Goal: Task Accomplishment & Management: Manage account settings

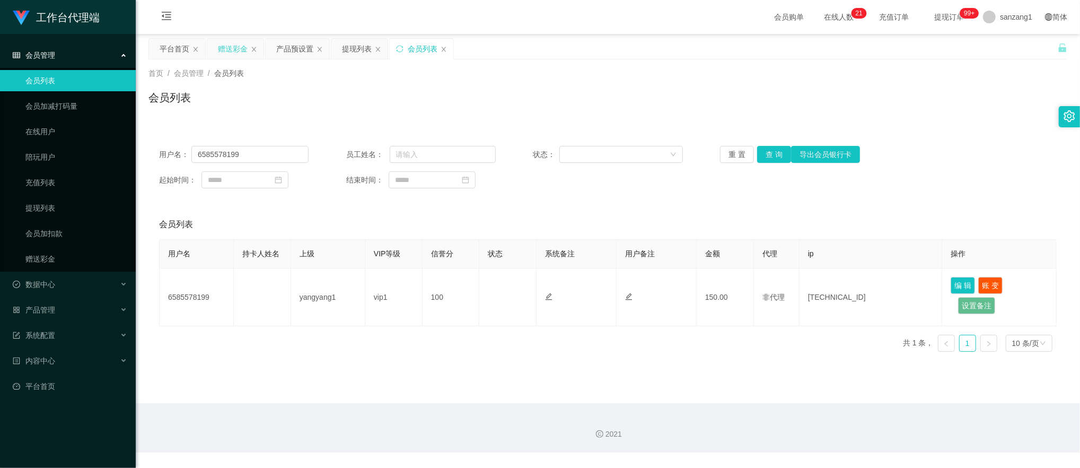
click at [231, 49] on div "赠送彩金" at bounding box center [233, 49] width 30 height 20
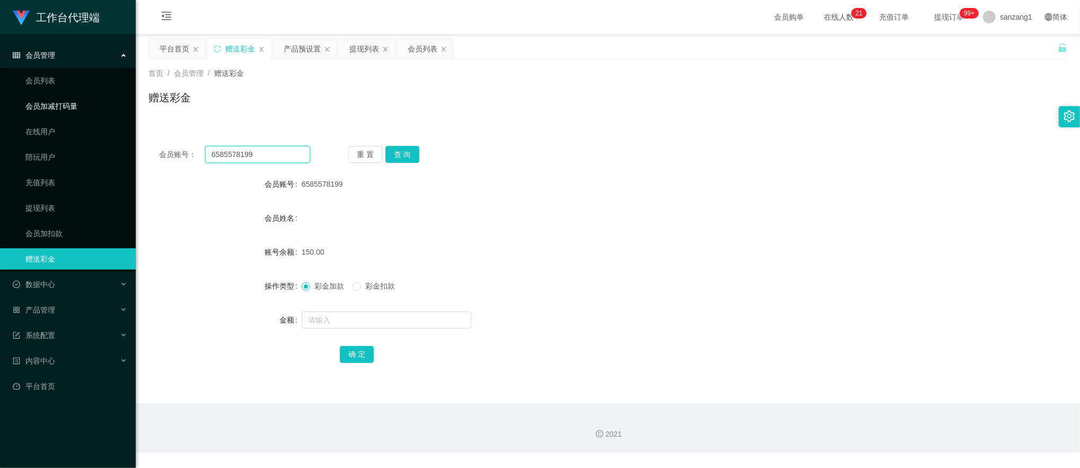
drag, startPoint x: 268, startPoint y: 151, endPoint x: 59, endPoint y: 109, distance: 213.0
click at [47, 110] on section "工作台代理端 会员管理 会员列表 会员加减打码量 在线用户 陪玩用户 充值列表 提现列表 会员加扣款 赠送彩金 数据中心 产品管理 注单管理 产品列表 产品预…" at bounding box center [540, 226] width 1080 height 452
paste input "LEE123456"
type input "LEE123456"
click at [418, 153] on button "查 询" at bounding box center [402, 154] width 34 height 17
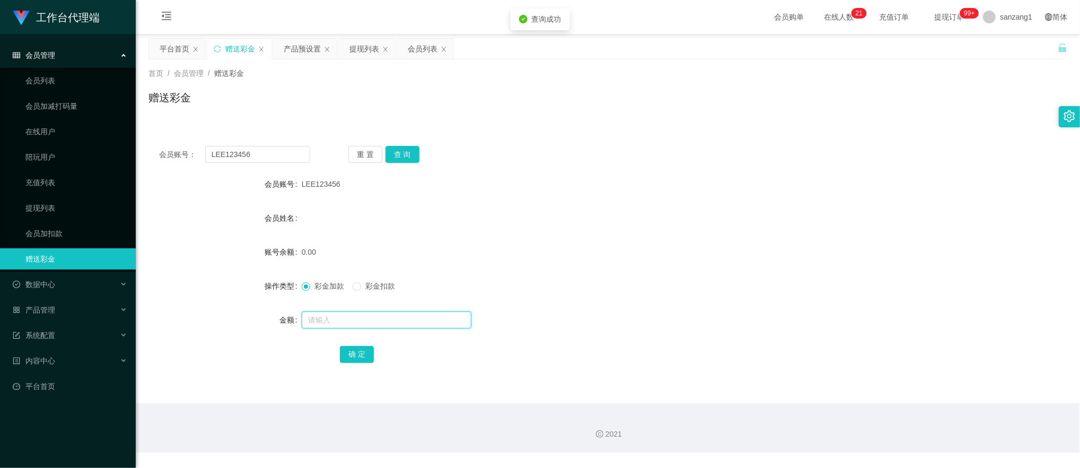
click at [330, 316] on input "text" at bounding box center [387, 319] width 170 height 17
type input "100"
click at [351, 353] on button "确 定" at bounding box center [357, 354] width 34 height 17
drag, startPoint x: 296, startPoint y: 51, endPoint x: 270, endPoint y: 132, distance: 84.7
click at [296, 51] on div "产品预设置" at bounding box center [302, 49] width 37 height 20
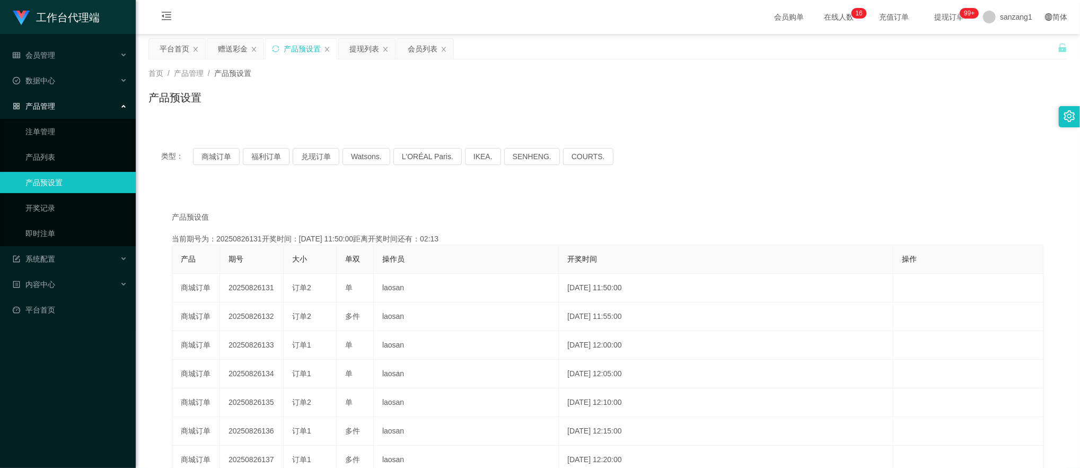
click at [241, 155] on div "类型： 商城订单 福利订单 兑现订单 Watsons. L'ORÉAL Paris. IKEA. [GEOGRAPHIC_DATA]. COURTS." at bounding box center [607, 156] width 893 height 17
click at [209, 149] on button "商城订单" at bounding box center [216, 156] width 47 height 17
click at [212, 153] on button "商城订单" at bounding box center [216, 156] width 47 height 17
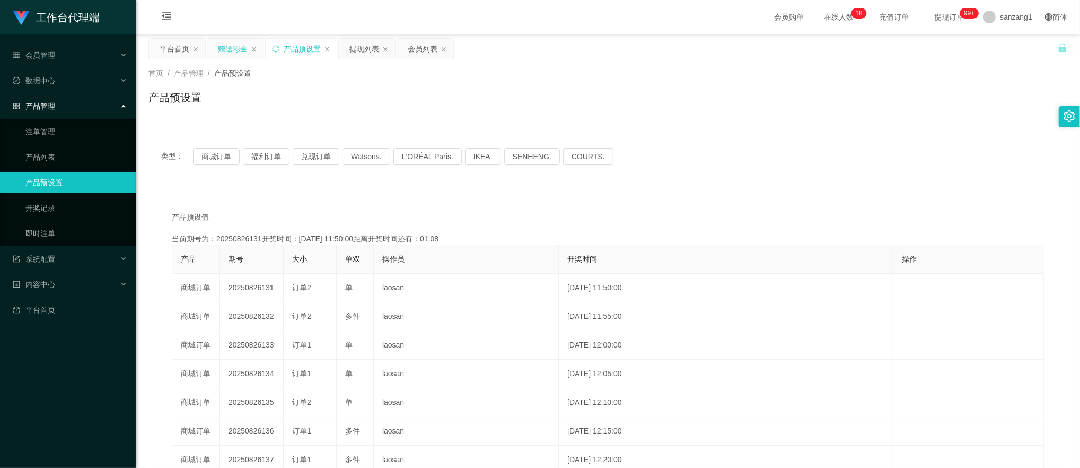
click at [246, 51] on div "赠送彩金" at bounding box center [233, 49] width 30 height 20
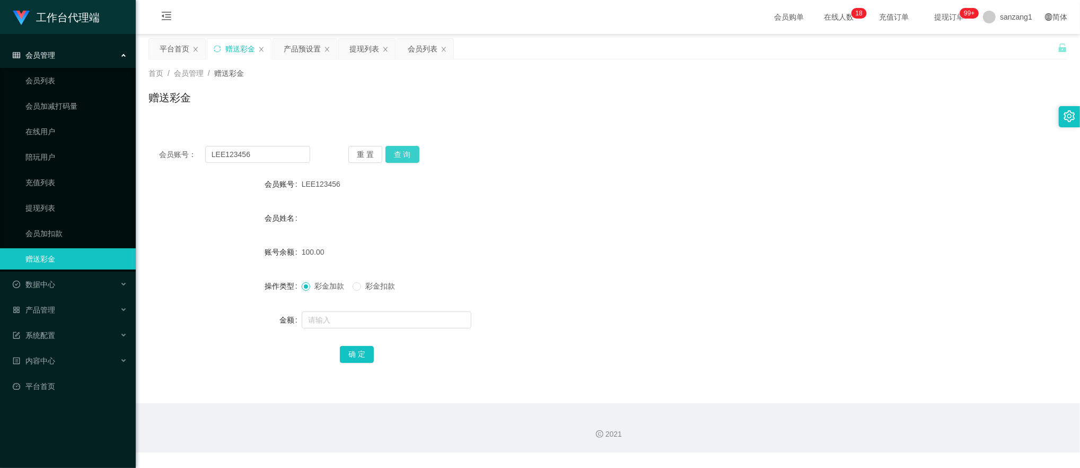
click at [403, 153] on button "查 询" at bounding box center [402, 154] width 34 height 17
click at [400, 152] on button "查 询" at bounding box center [402, 154] width 34 height 17
click at [337, 319] on input "text" at bounding box center [387, 319] width 170 height 17
type input "150"
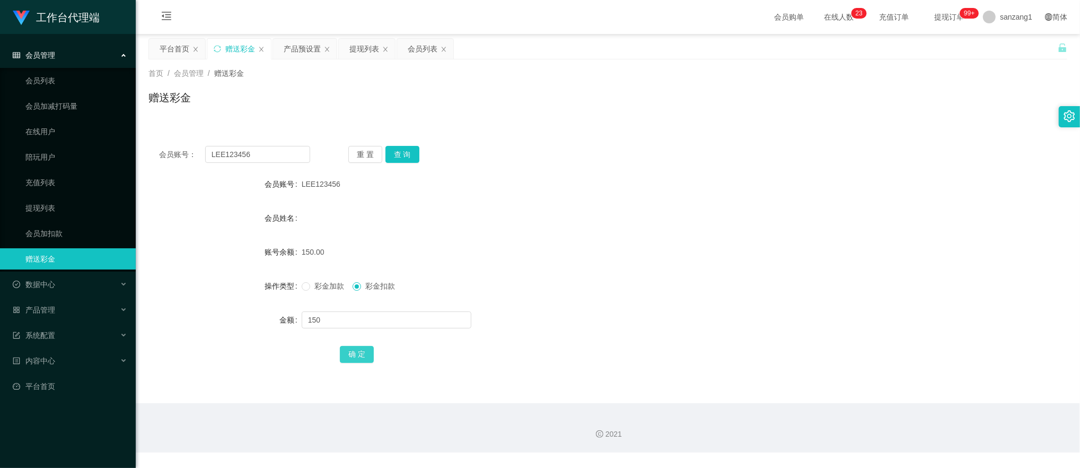
click at [368, 359] on button "确 定" at bounding box center [357, 354] width 34 height 17
click at [314, 292] on label "彩金加款" at bounding box center [325, 285] width 47 height 11
